Goal: Task Accomplishment & Management: Complete application form

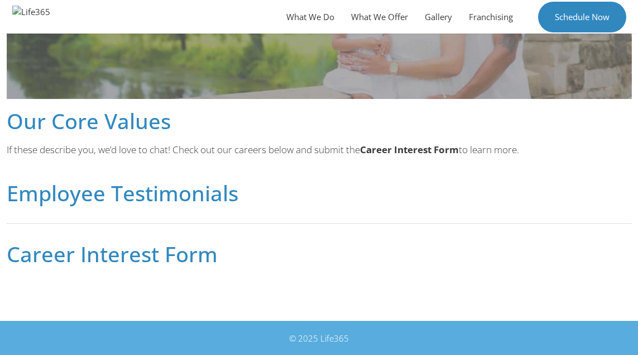
scroll to position [628, 0]
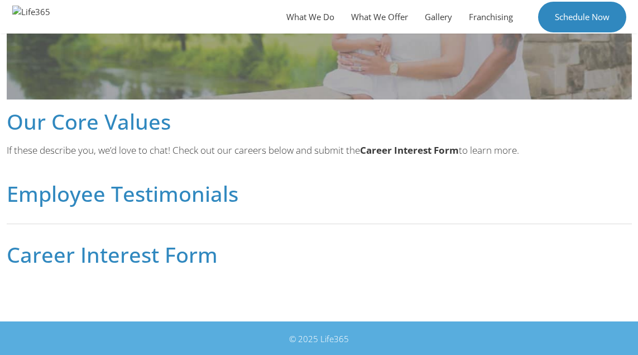
click at [107, 254] on h2 "Career Interest Form" at bounding box center [320, 254] width 626 height 21
click at [58, 261] on h2 "Career Interest Form" at bounding box center [320, 254] width 626 height 21
click at [103, 250] on h2 "Career Interest Form" at bounding box center [320, 254] width 626 height 21
click at [313, 343] on div "© 2025 Life365" at bounding box center [319, 338] width 614 height 13
click at [186, 257] on h2 "Career Interest Form" at bounding box center [320, 254] width 626 height 21
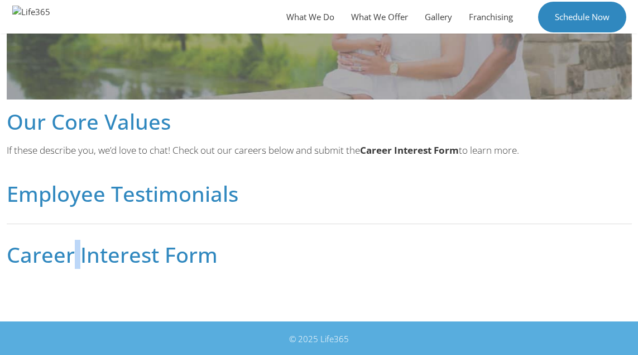
click at [77, 254] on h2 "Career Interest Form" at bounding box center [320, 254] width 626 height 21
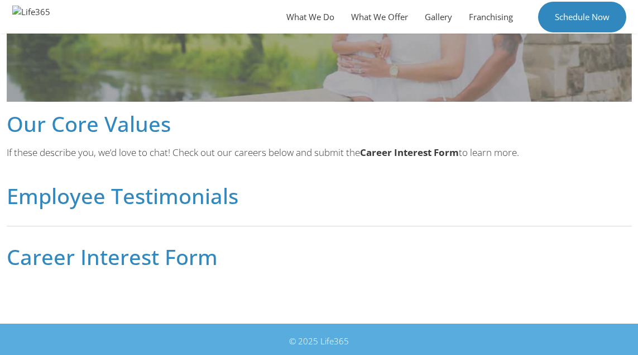
click at [182, 192] on h2 "Employee Testimonials" at bounding box center [320, 195] width 626 height 21
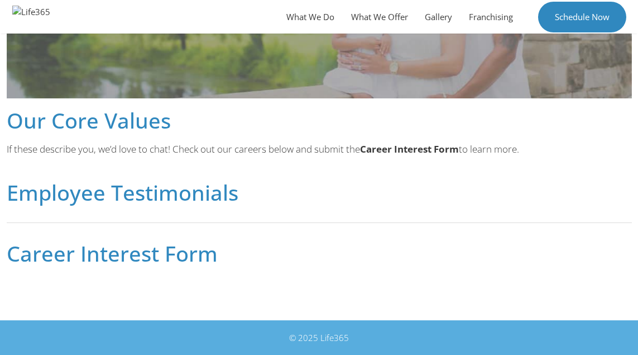
scroll to position [628, 0]
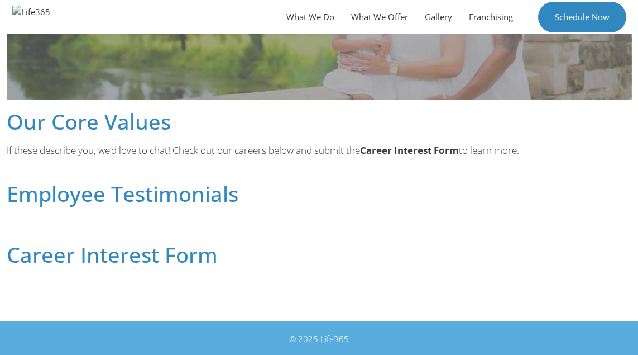
click at [151, 261] on h2 "Career Interest Form" at bounding box center [320, 254] width 626 height 21
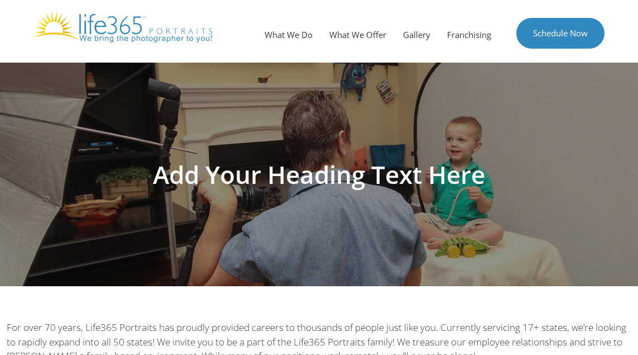
scroll to position [0, 0]
